Goal: Information Seeking & Learning: Learn about a topic

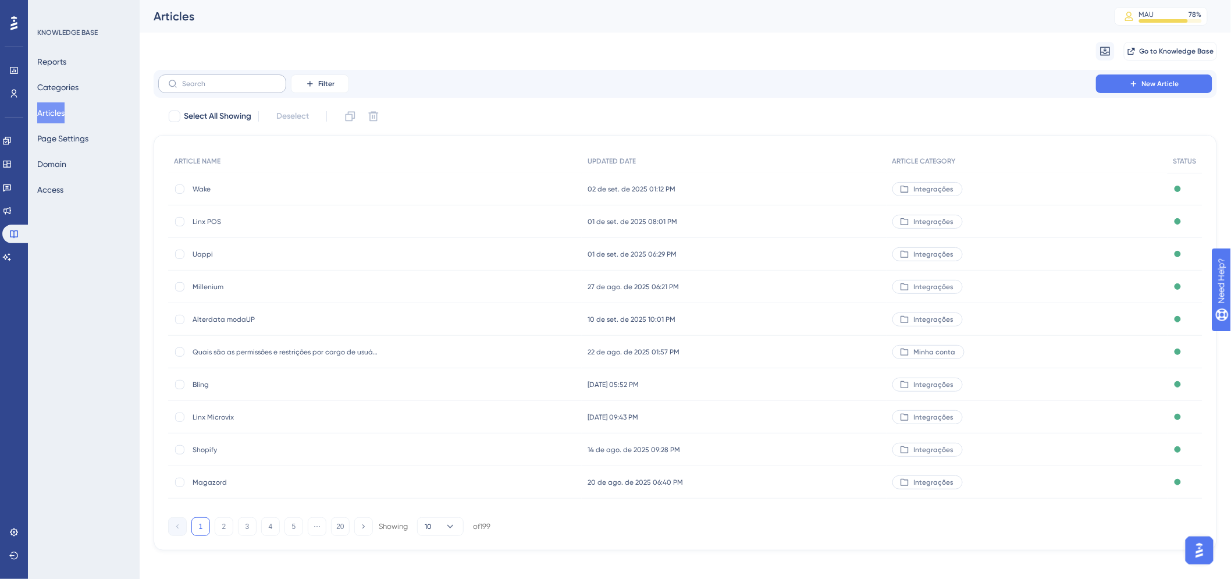
click at [204, 78] on label at bounding box center [222, 83] width 128 height 19
click at [204, 80] on input "text" at bounding box center [229, 84] width 94 height 8
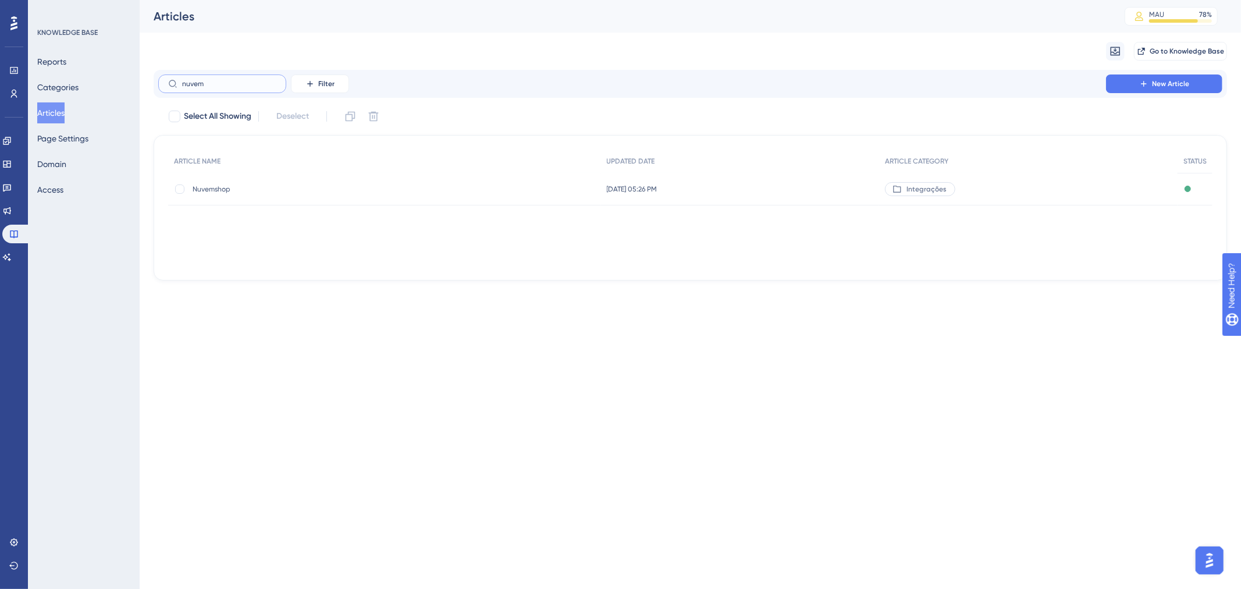
type input "nuvem"
click at [228, 188] on span "Nuvemshop" at bounding box center [286, 188] width 186 height 9
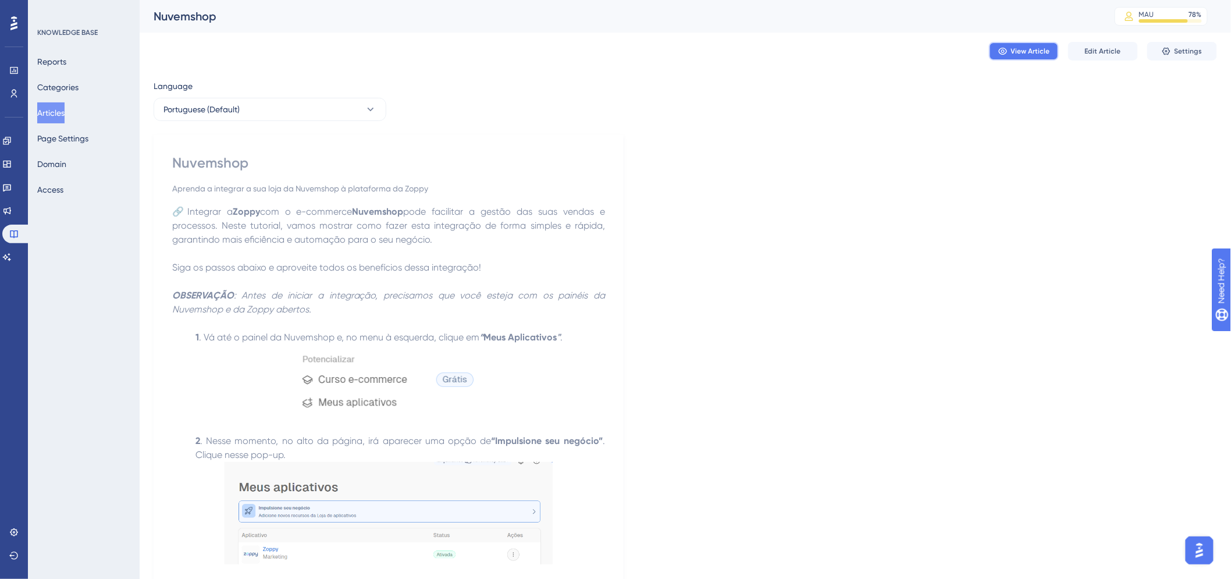
click at [1036, 45] on button "View Article" at bounding box center [1024, 51] width 70 height 19
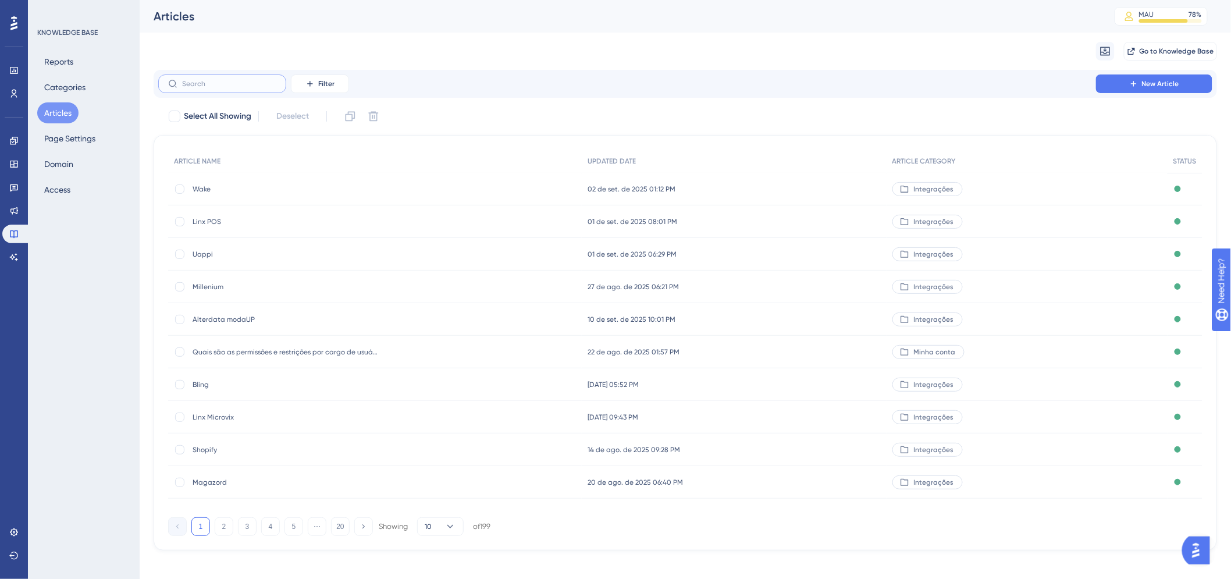
click at [233, 82] on input "text" at bounding box center [229, 84] width 94 height 8
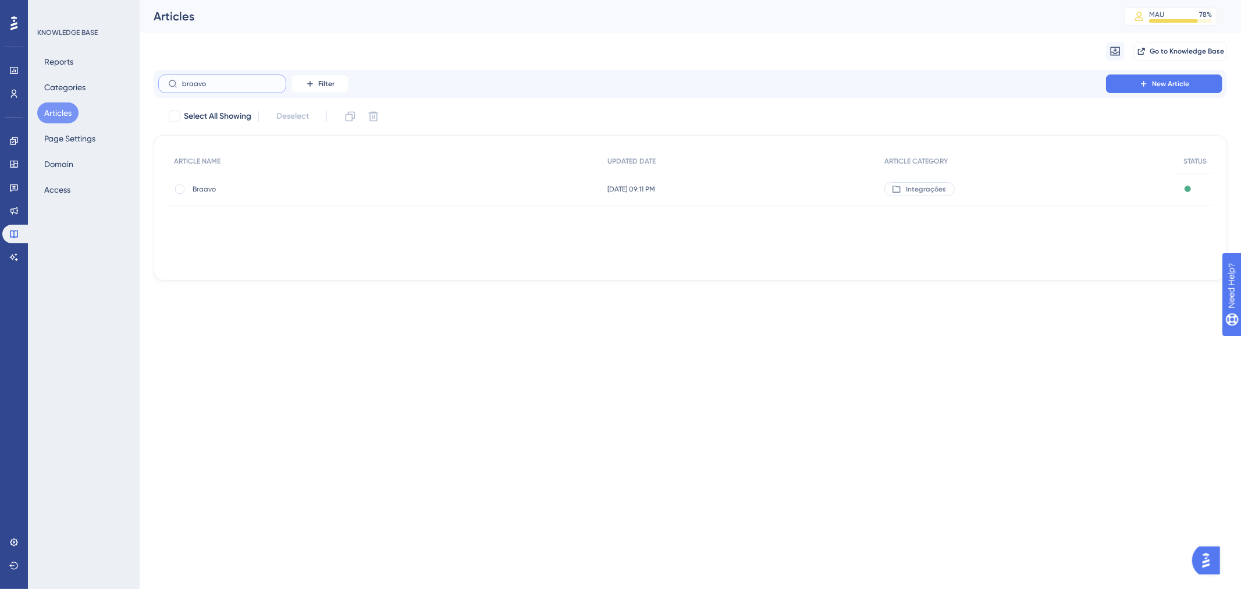
type input "braavo"
click at [243, 195] on div "Braavo Braavo" at bounding box center [286, 189] width 186 height 33
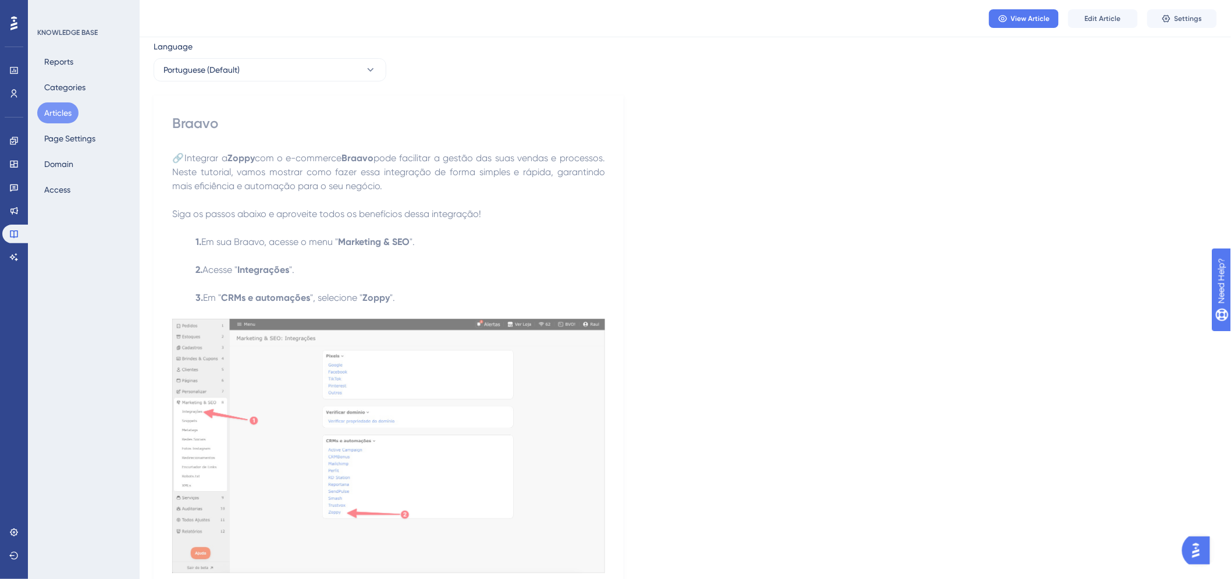
scroll to position [28, 0]
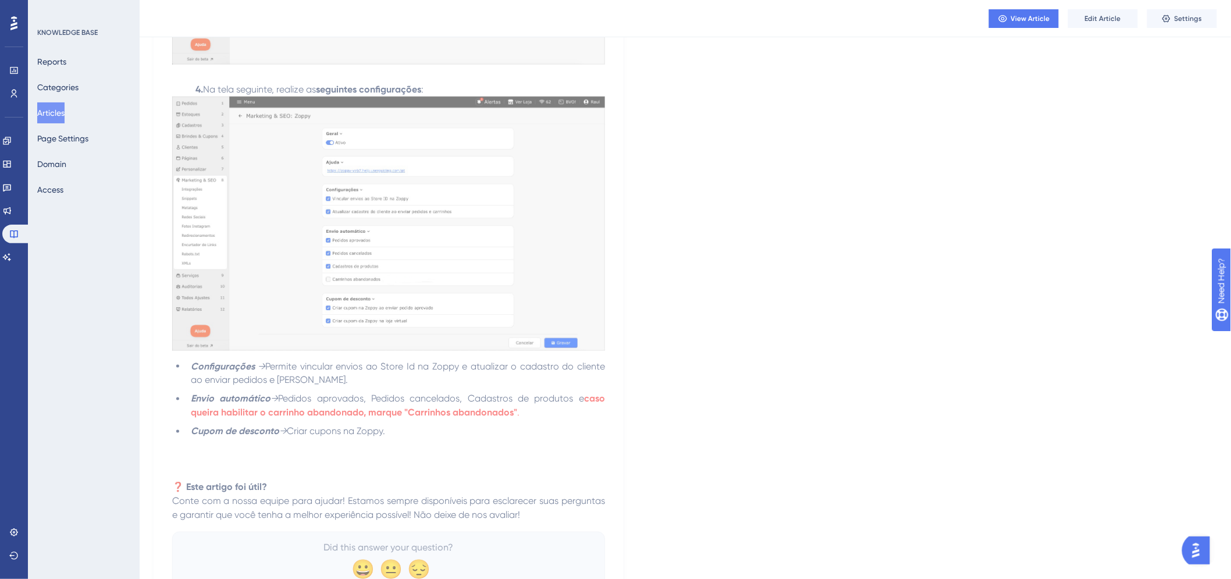
scroll to position [545, 0]
